Goal: Task Accomplishment & Management: Use online tool/utility

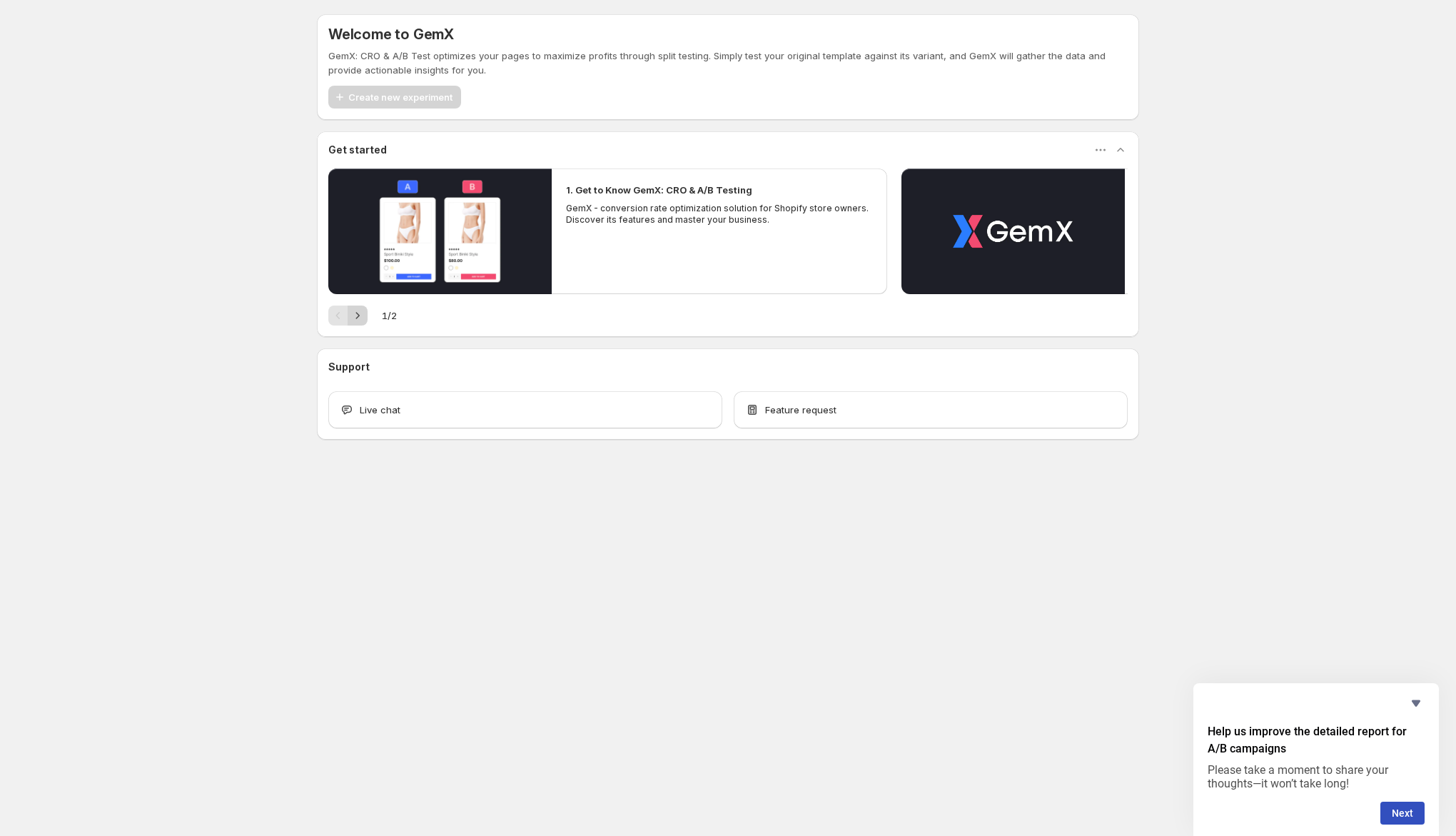
click at [367, 318] on button "Next" at bounding box center [358, 316] width 20 height 20
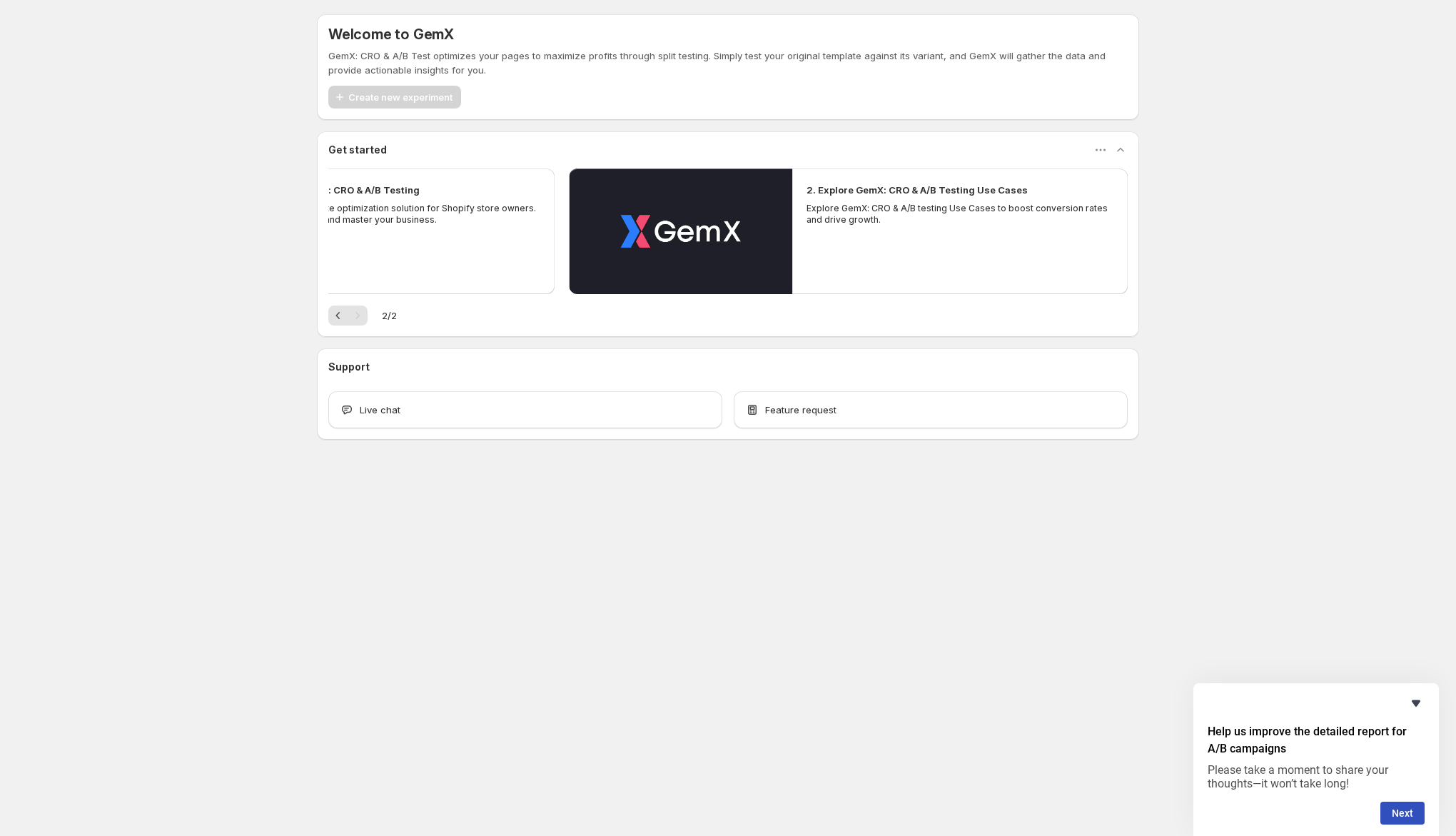
click at [1418, 704] on icon "Hide survey" at bounding box center [1416, 704] width 8 height 7
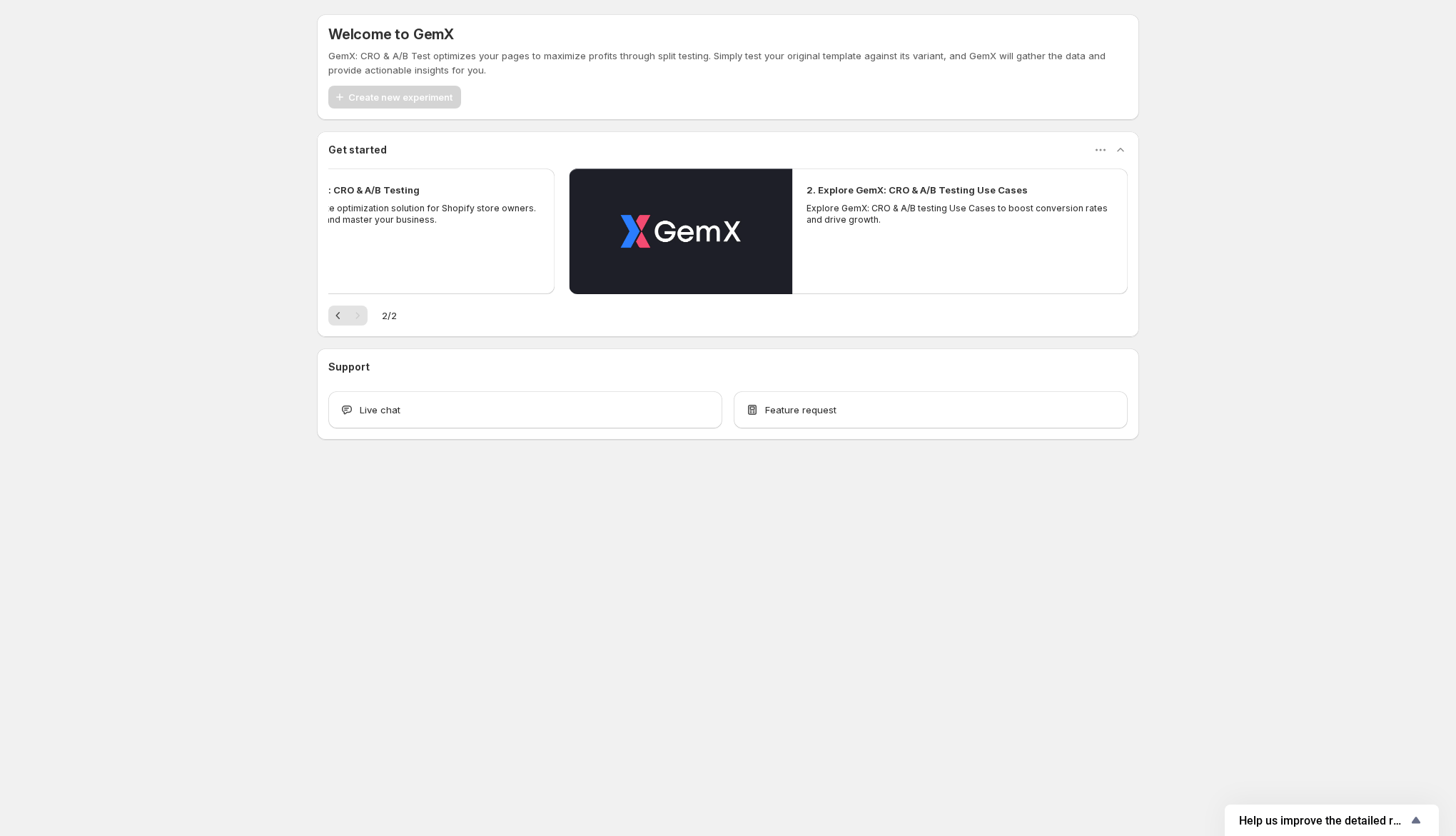
click at [415, 91] on div "Create new experiment" at bounding box center [394, 97] width 133 height 23
click at [1121, 146] on icon "button" at bounding box center [1120, 150] width 14 height 14
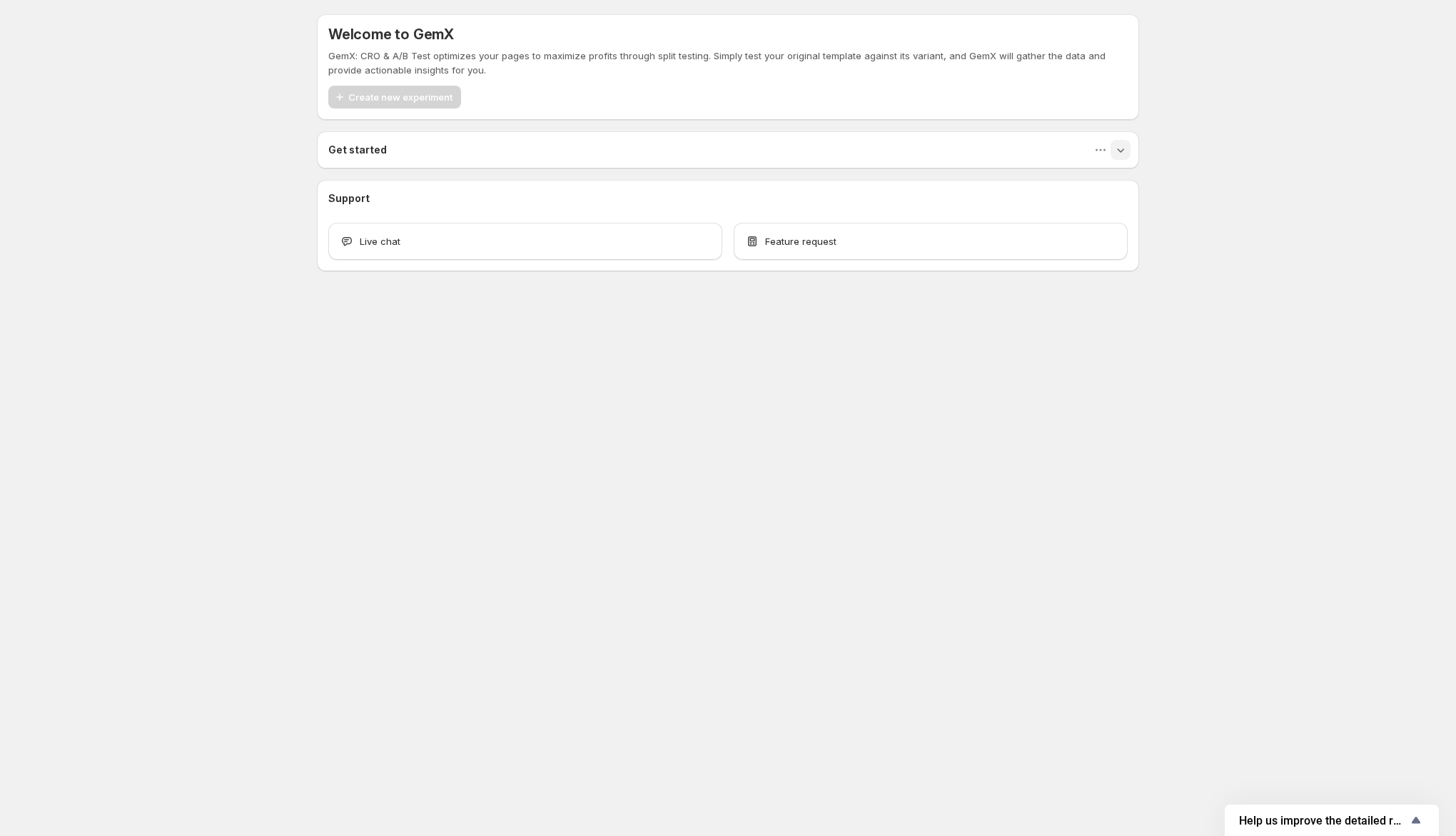
click at [1120, 154] on icon "button" at bounding box center [1120, 150] width 14 height 14
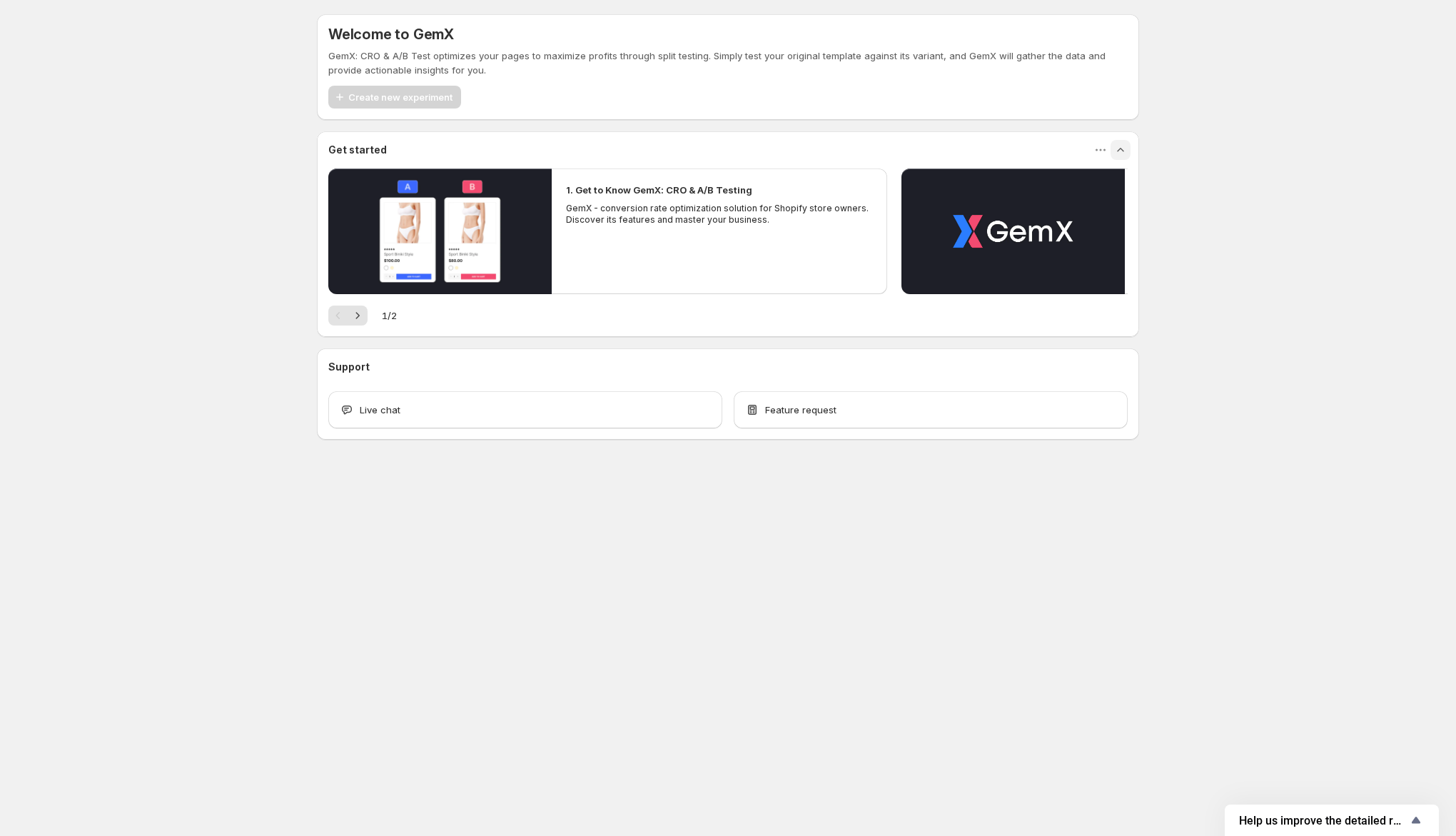
click at [410, 110] on div "Welcome to GemX GemX: CRO & A/B Test optimizes your pages to maximize profits t…" at bounding box center [728, 67] width 822 height 105
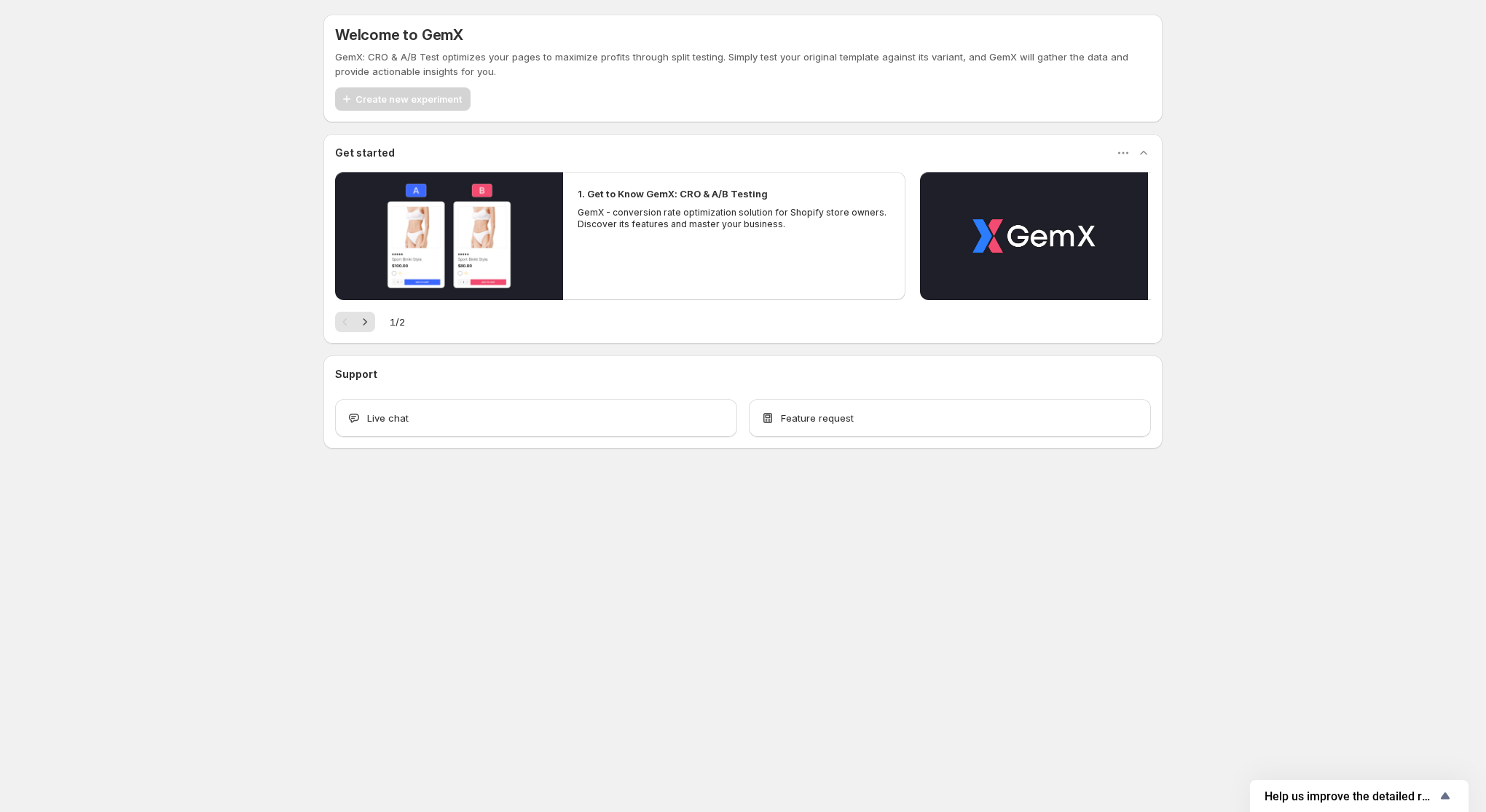
click at [383, 81] on div "GemX: CRO & A/B Test optimizes your pages to maximize profits through split tes…" at bounding box center [743, 80] width 816 height 62
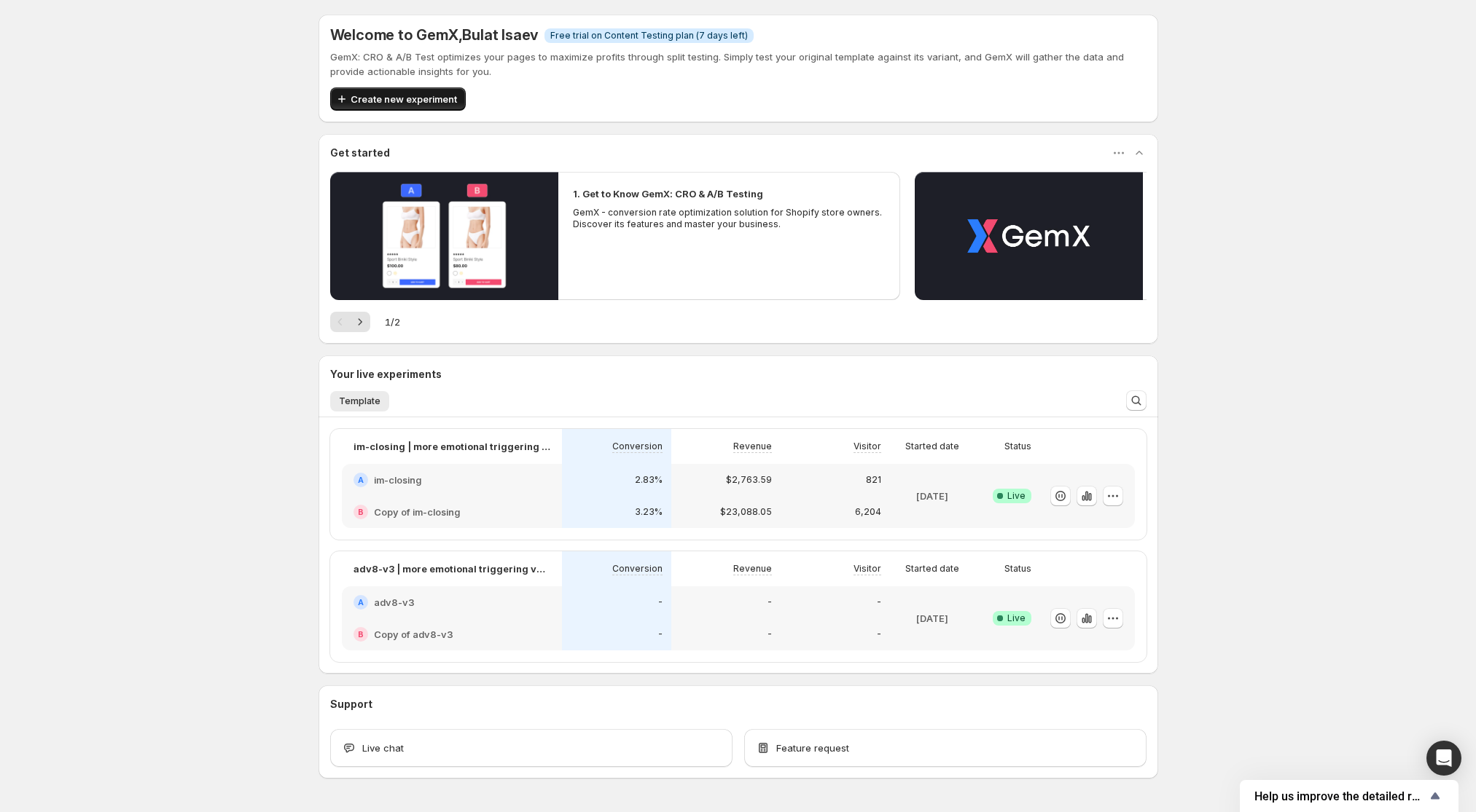
click at [363, 91] on button "Create new experiment" at bounding box center [397, 99] width 135 height 23
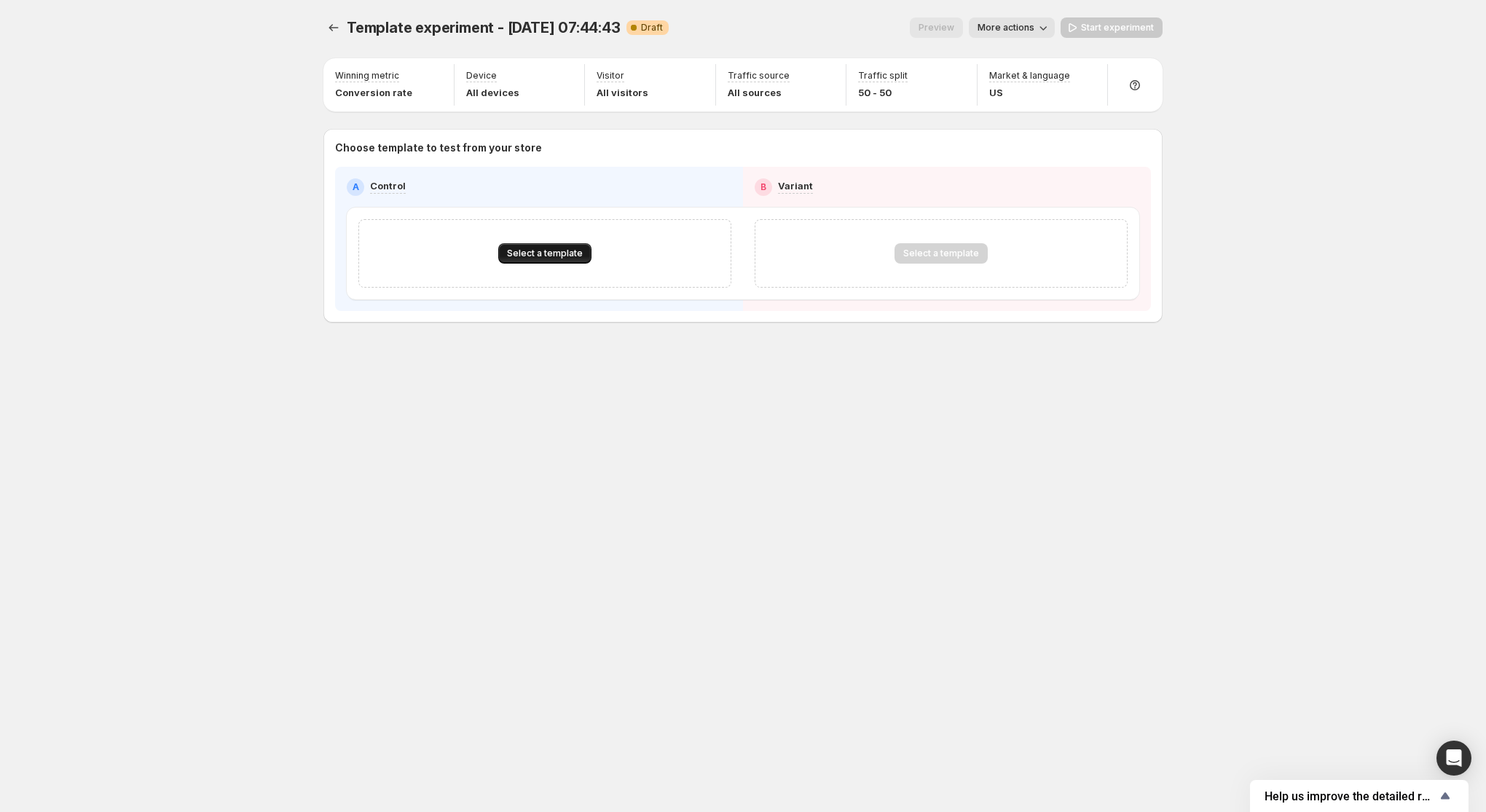
click at [550, 262] on button "Select a template" at bounding box center [544, 253] width 93 height 21
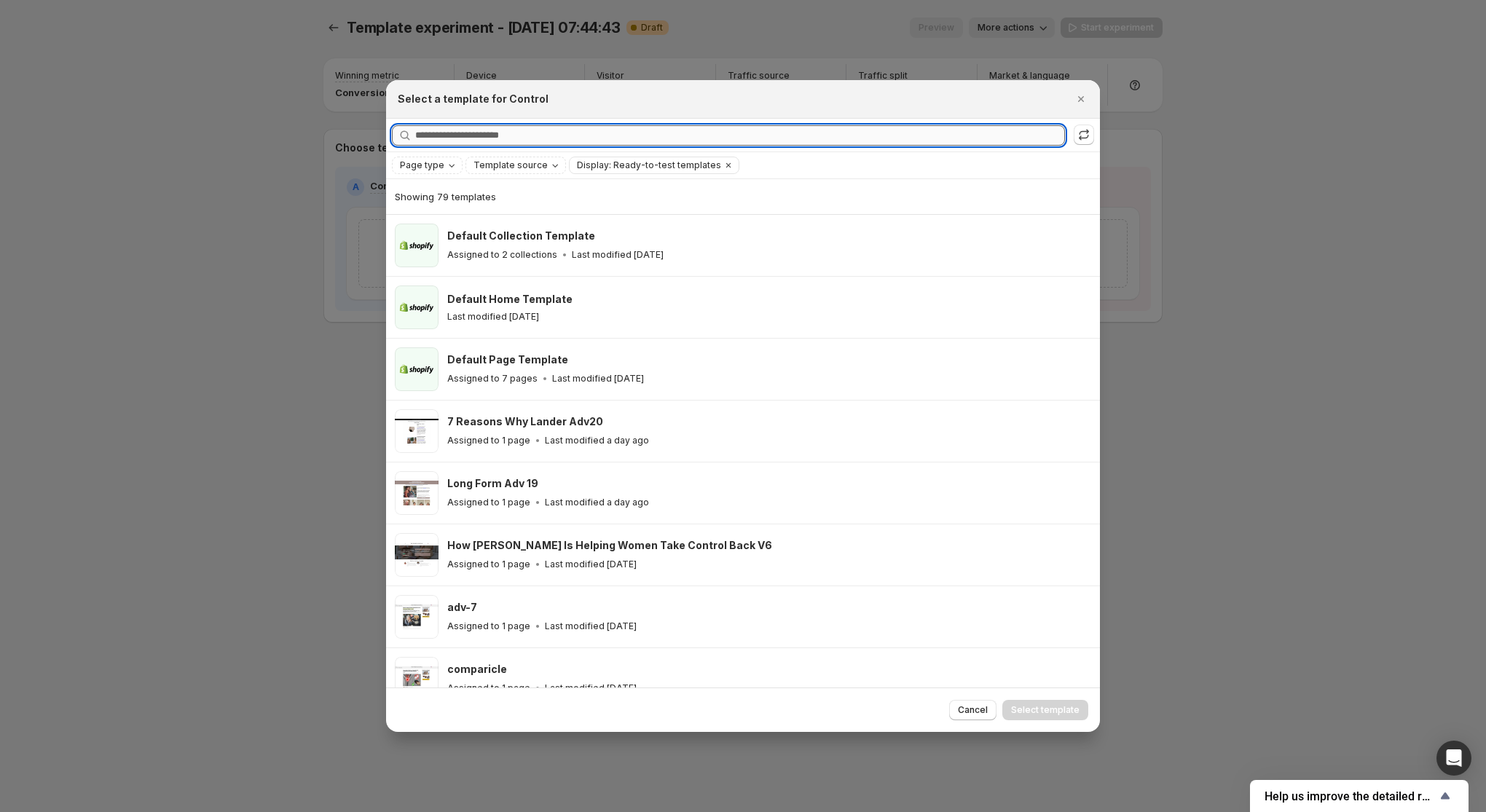
click at [608, 138] on input "Searching all templates" at bounding box center [740, 135] width 650 height 21
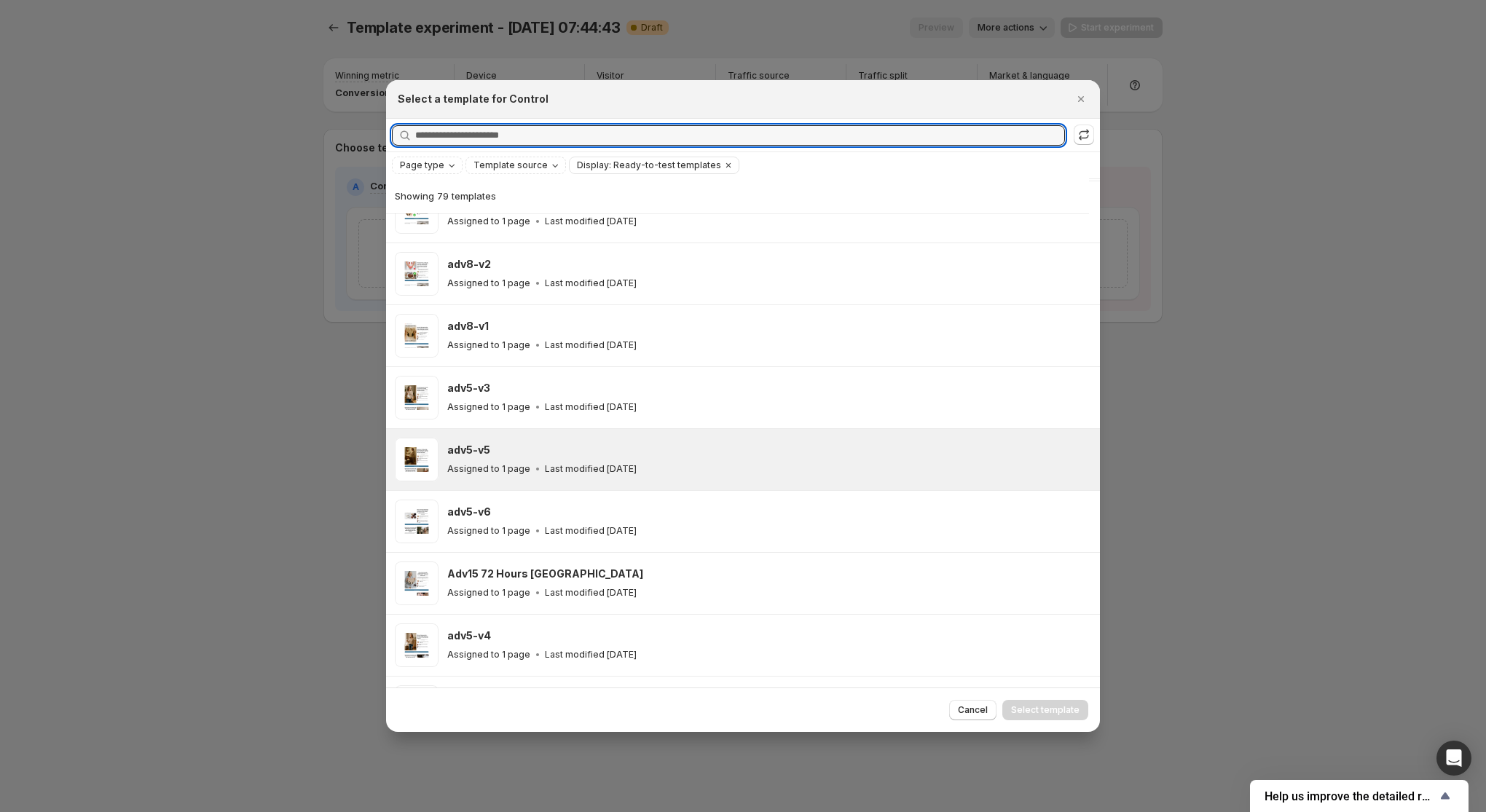
scroll to position [1148, 0]
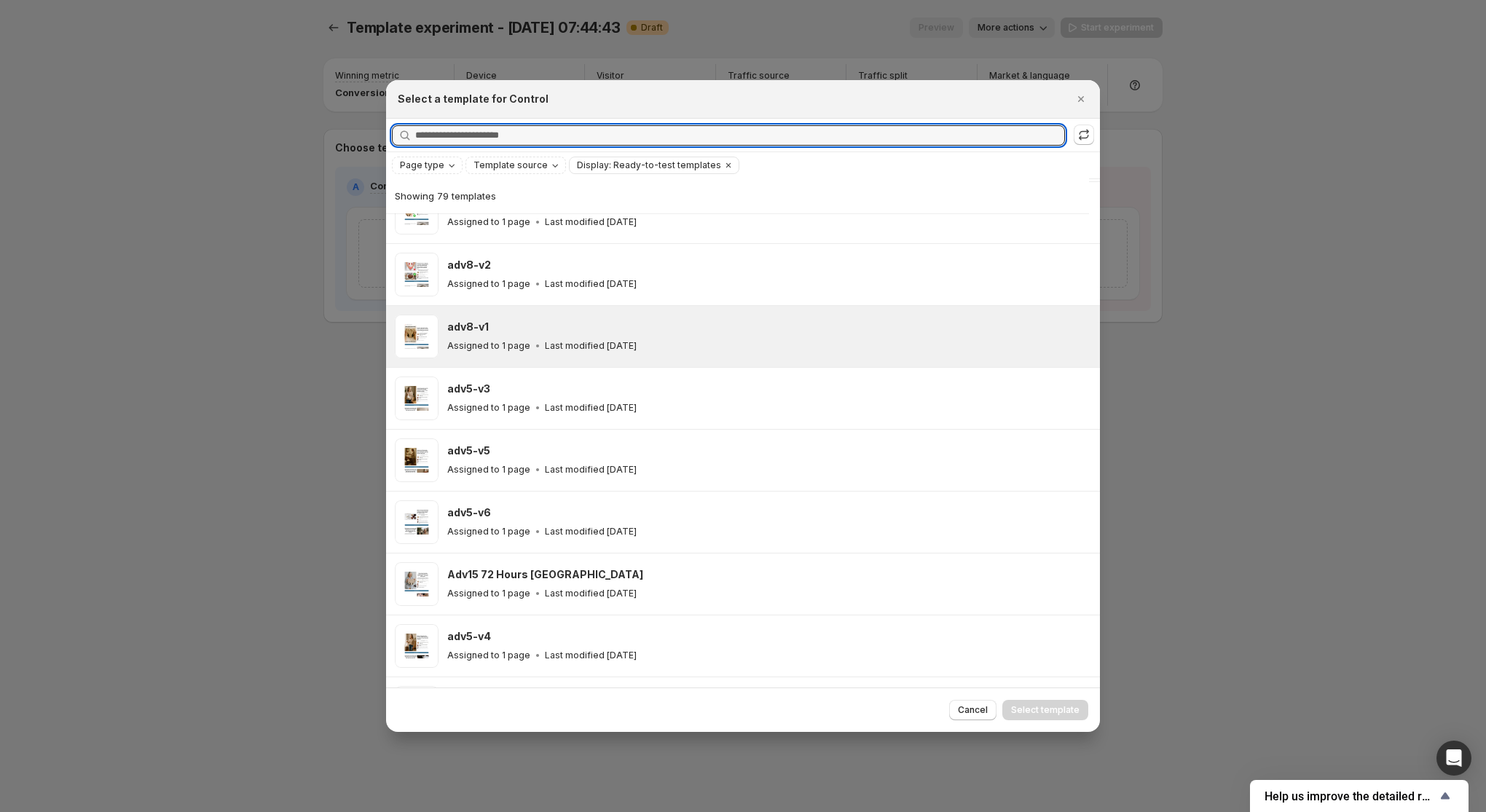
click at [594, 320] on div "adv8-v1" at bounding box center [767, 327] width 639 height 15
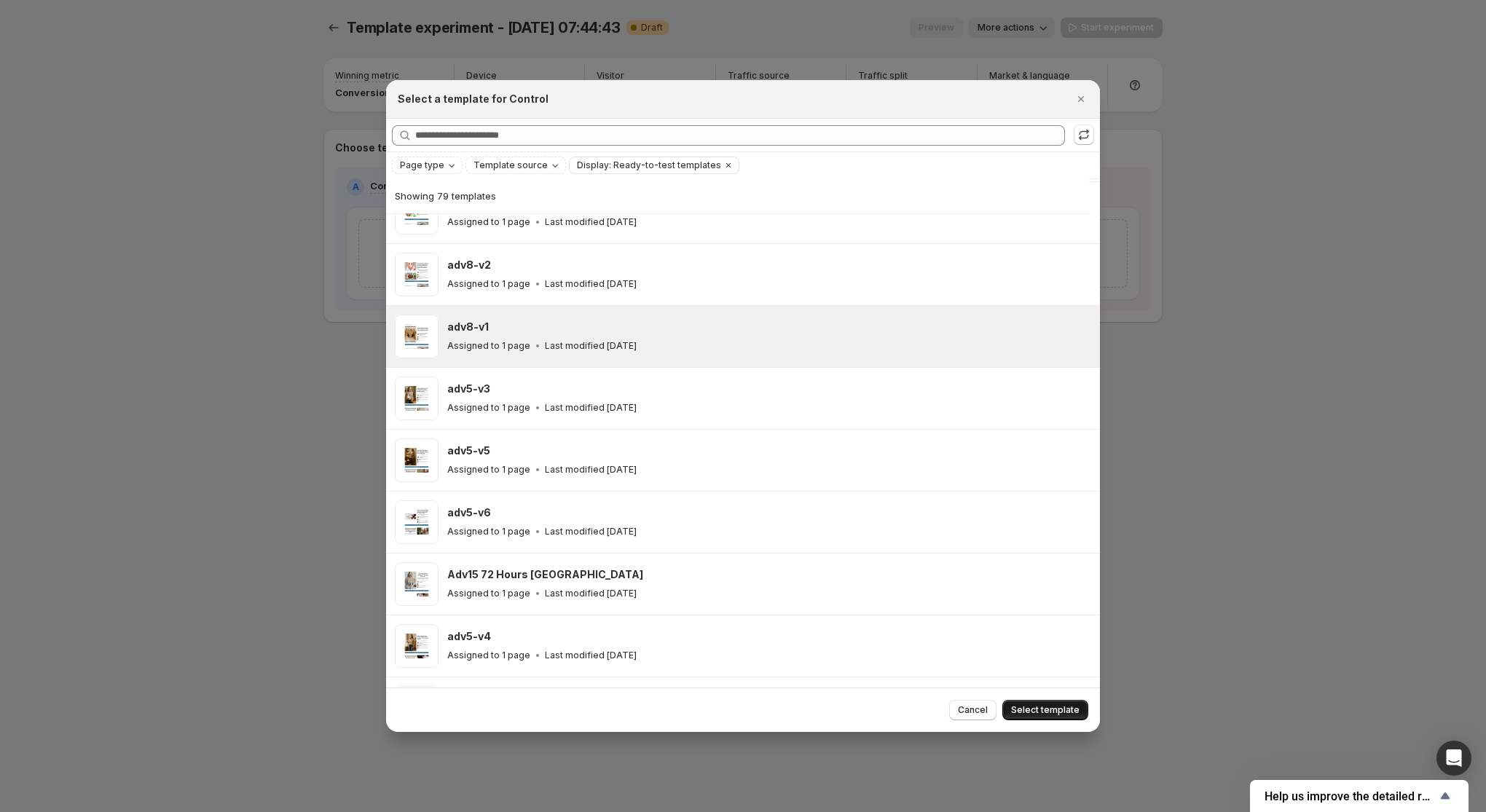
click at [1039, 712] on span "Select template" at bounding box center [1045, 710] width 69 height 11
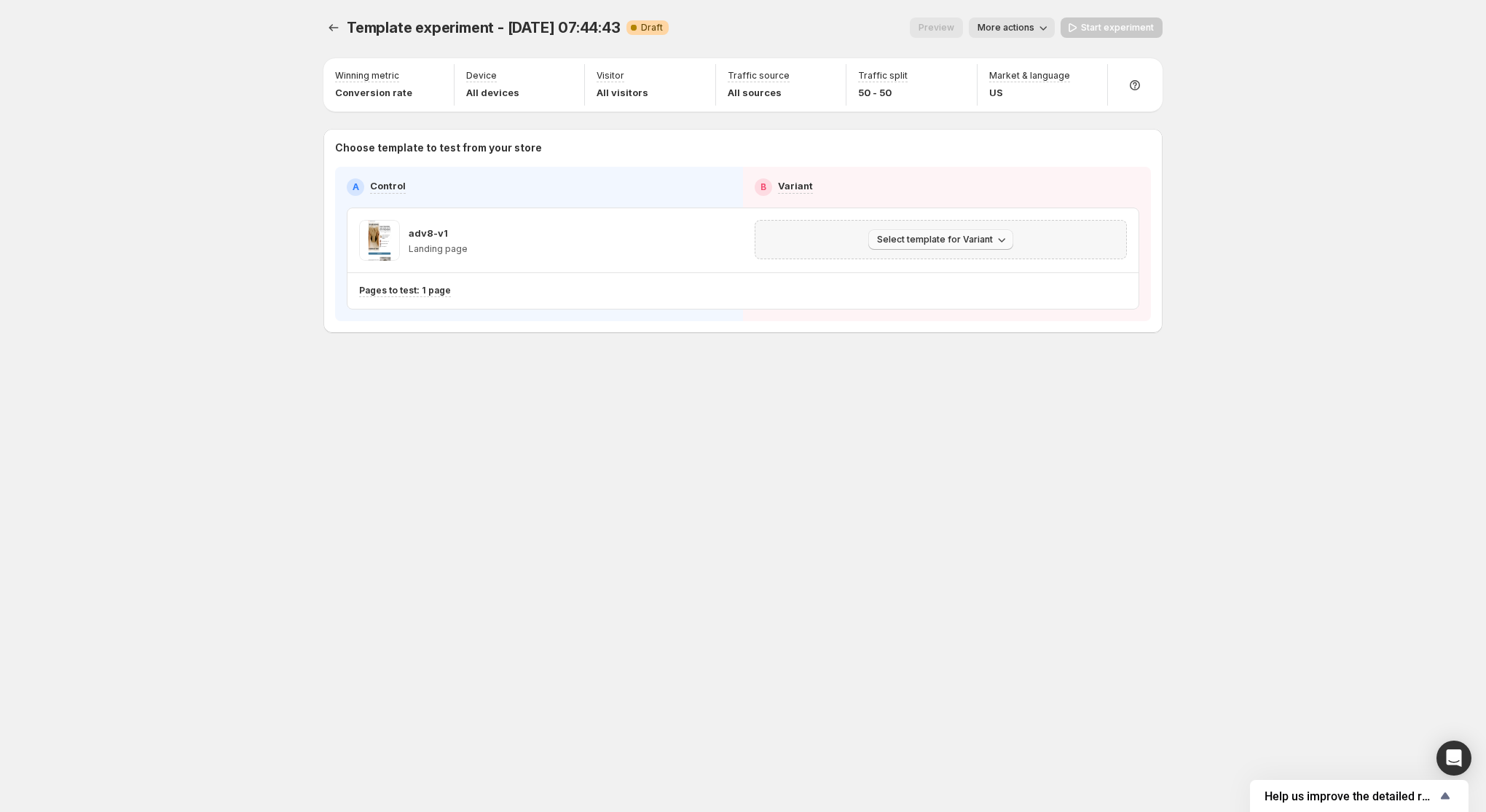
click at [884, 242] on span "Select template for Variant" at bounding box center [935, 239] width 116 height 11
click at [913, 297] on span "Create Variant based on Control" at bounding box center [943, 294] width 148 height 11
